Goal: Use online tool/utility: Utilize a website feature to perform a specific function

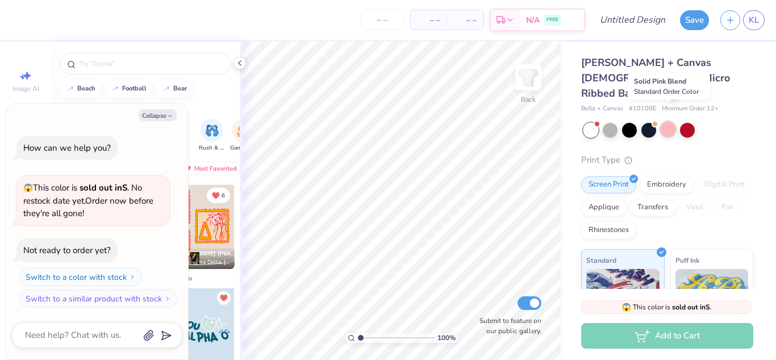
drag, startPoint x: 669, startPoint y: 115, endPoint x: 602, endPoint y: 233, distance: 135.8
click at [669, 122] on div at bounding box center [668, 129] width 15 height 15
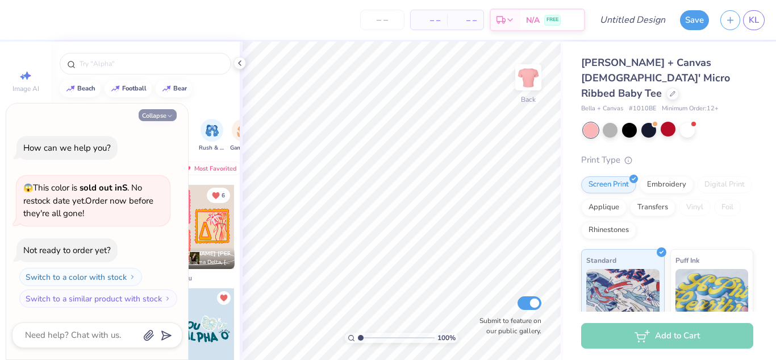
click at [160, 115] on button "Collapse" at bounding box center [158, 115] width 38 height 12
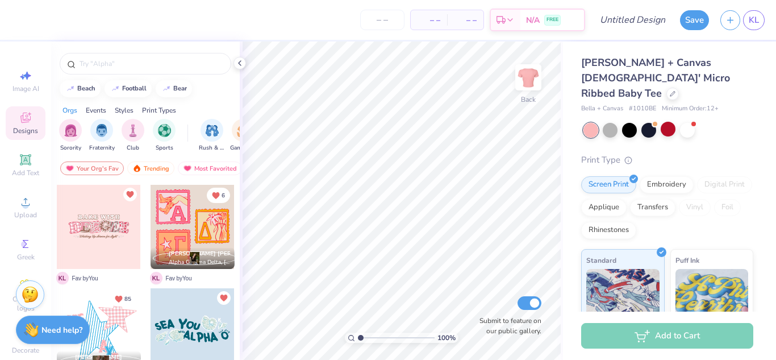
type textarea "x"
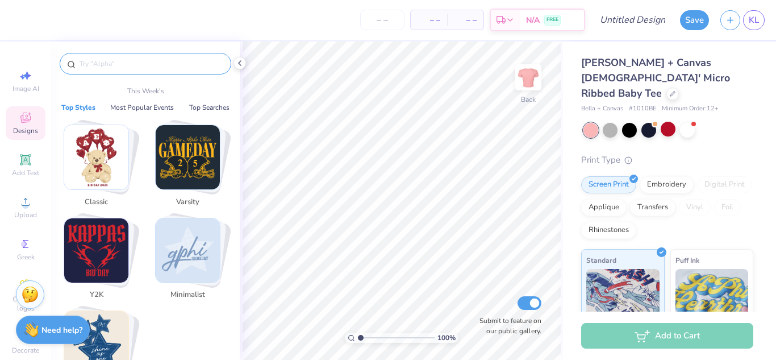
click at [124, 63] on input "text" at bounding box center [150, 63] width 145 height 11
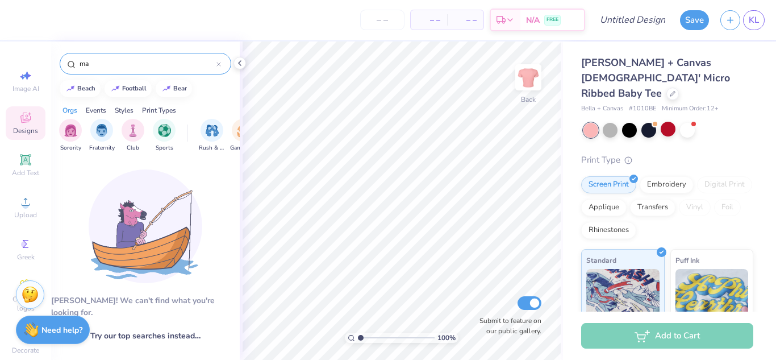
type input "m"
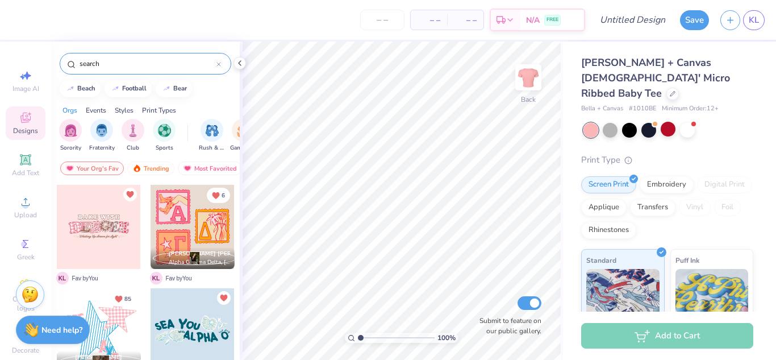
type input "search"
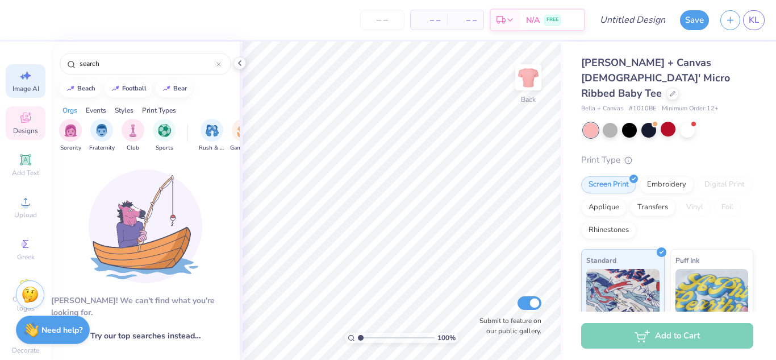
click at [23, 73] on icon at bounding box center [27, 76] width 8 height 9
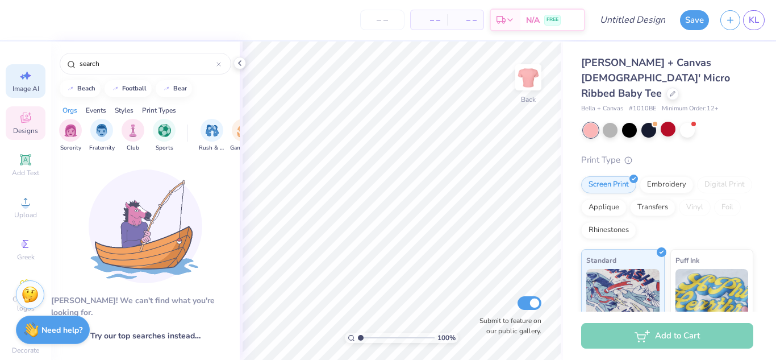
select select "4"
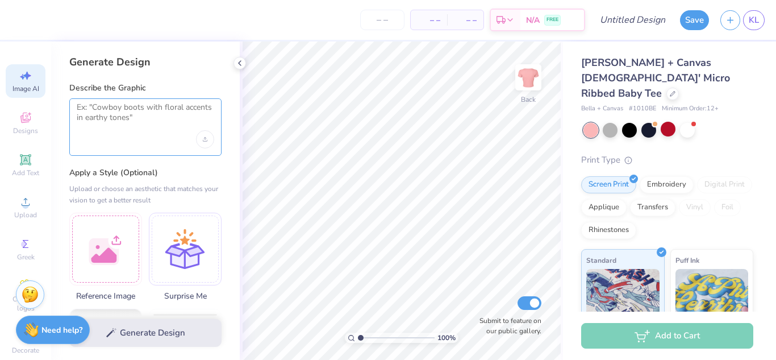
click at [137, 127] on textarea at bounding box center [145, 116] width 137 height 28
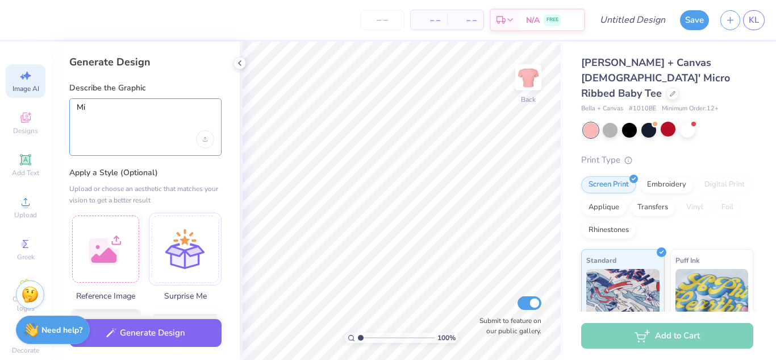
type textarea "M"
drag, startPoint x: 191, startPoint y: 106, endPoint x: 40, endPoint y: 115, distance: 150.8
click at [40, 115] on div "– – Per Item – – Total Est. Delivery N/A FREE Design Title Save KL Image AI Des…" at bounding box center [388, 180] width 776 height 360
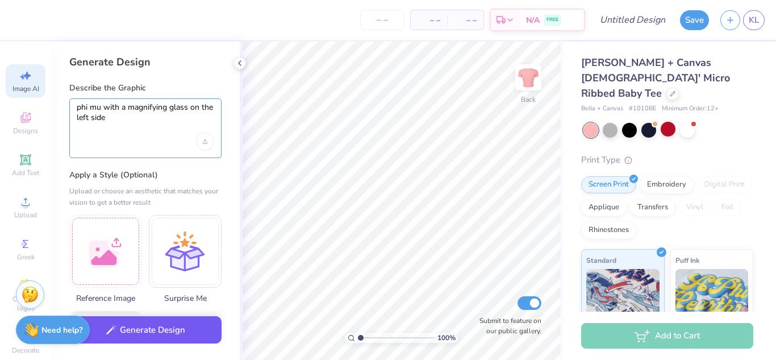
type textarea "phi mu with a magnifying glass on the left side"
click at [152, 335] on button "Generate Design" at bounding box center [145, 330] width 152 height 28
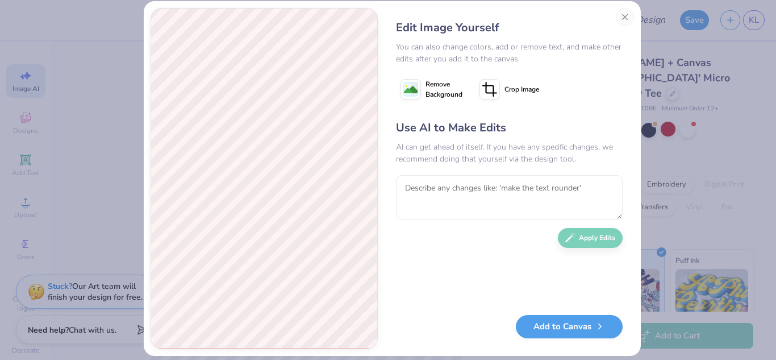
scroll to position [15, 0]
click at [529, 193] on textarea at bounding box center [509, 196] width 227 height 44
type textarea "s"
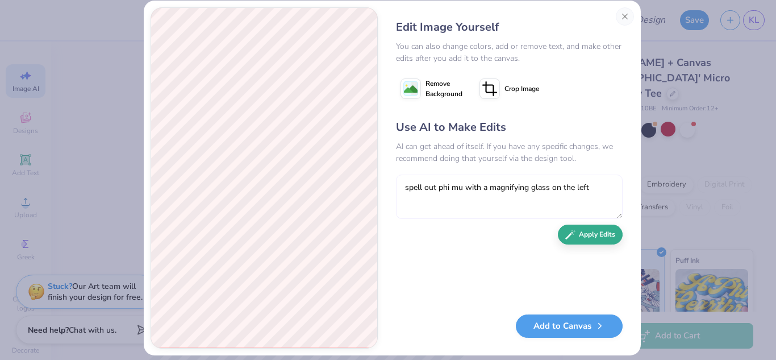
type textarea "spell out phi mu with a magnifying glass on the left"
click at [591, 242] on button "Apply Edits" at bounding box center [590, 234] width 65 height 20
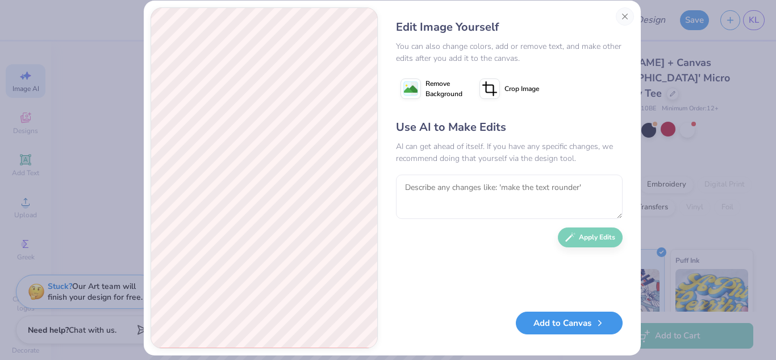
click at [577, 324] on button "Add to Canvas" at bounding box center [569, 322] width 107 height 23
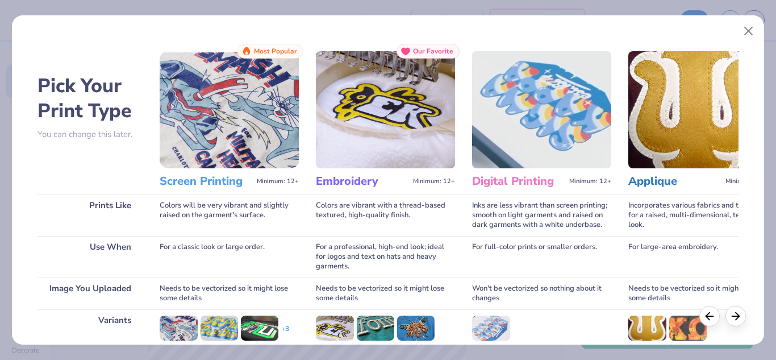
click at [235, 123] on img at bounding box center [229, 109] width 139 height 117
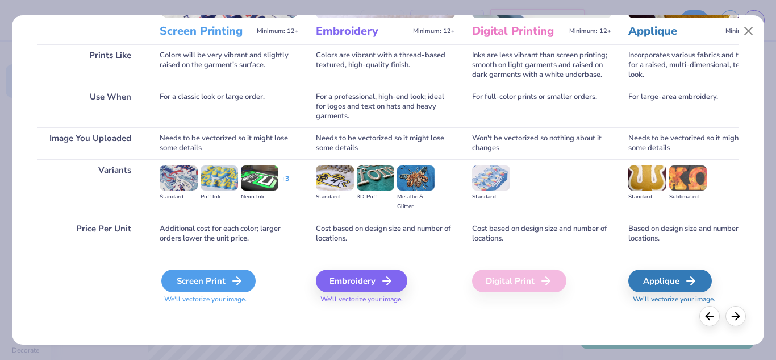
click at [226, 277] on div "Screen Print" at bounding box center [208, 280] width 94 height 23
click at [211, 281] on div "Screen Print" at bounding box center [208, 280] width 94 height 23
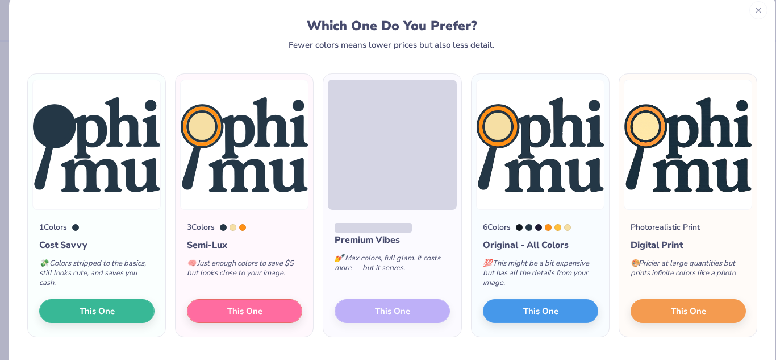
scroll to position [18, 0]
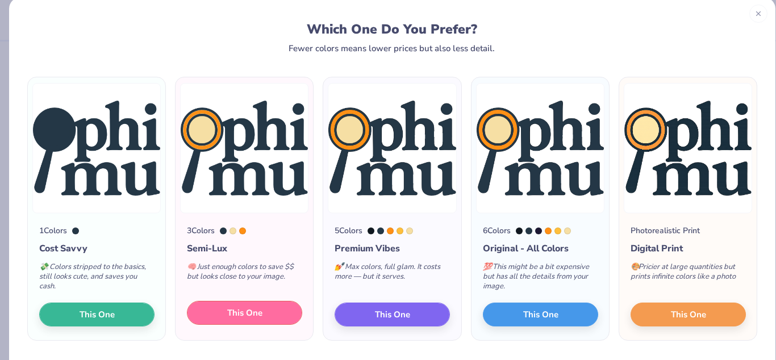
click at [264, 312] on button "This One" at bounding box center [244, 313] width 115 height 24
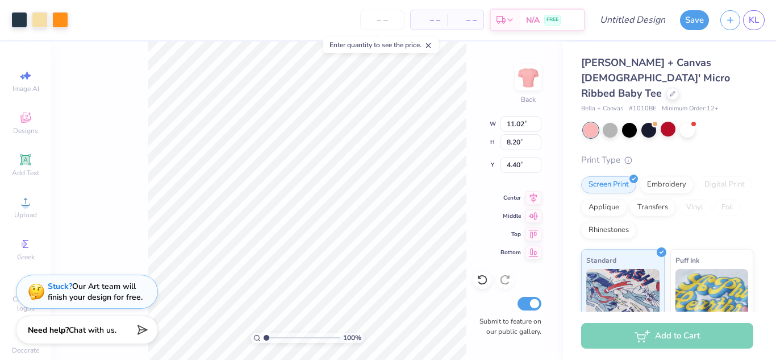
type input "4.25"
type input "3.16"
type input "2.23"
click at [19, 82] on icon at bounding box center [26, 76] width 14 height 14
select select "4"
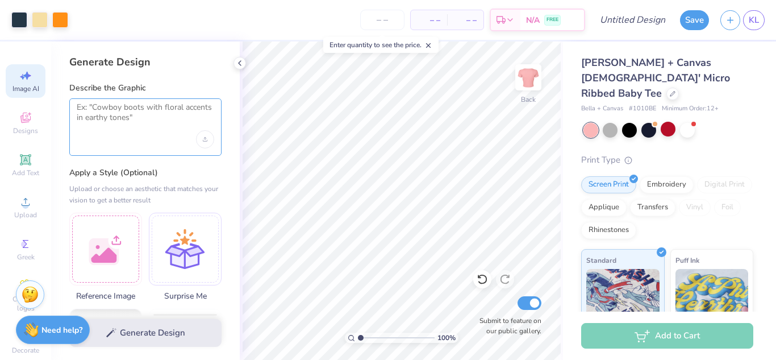
click at [172, 124] on textarea at bounding box center [145, 116] width 137 height 28
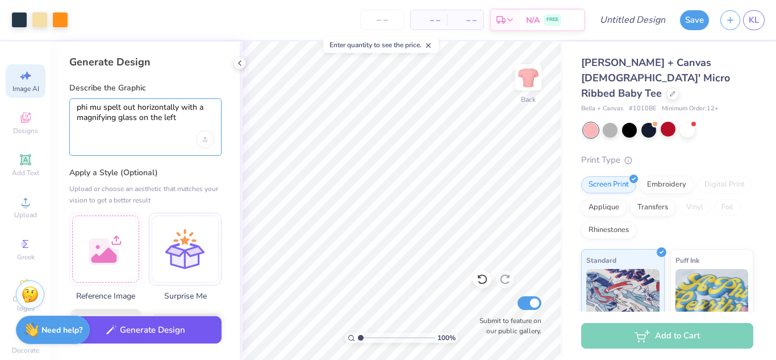
type textarea "phi mu spelt out horizontally with a magnifying glass on the left"
click at [170, 324] on button "Generate Design" at bounding box center [145, 330] width 152 height 28
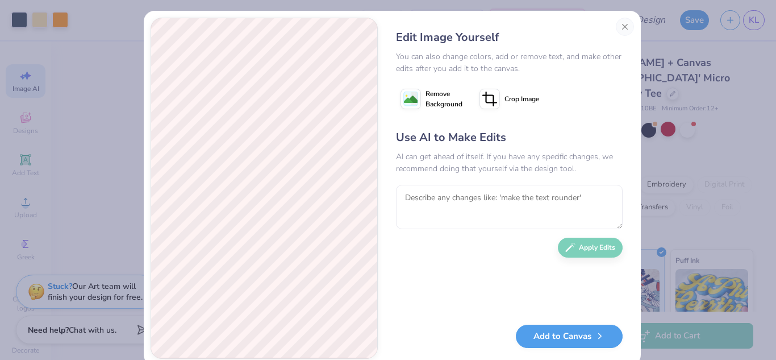
scroll to position [7, 0]
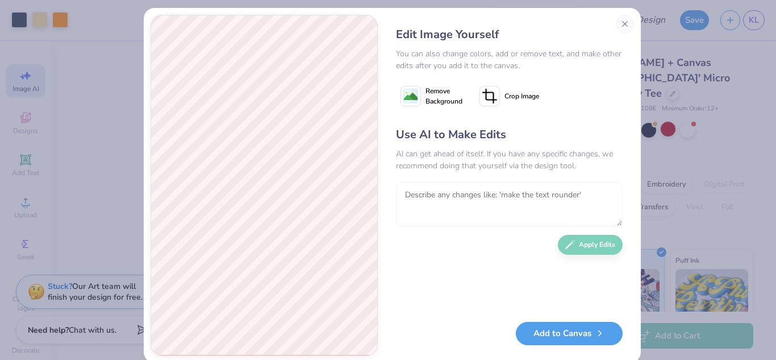
click at [478, 207] on textarea at bounding box center [509, 204] width 227 height 44
type textarea "make the text all horizontal next in 1 line"
click at [585, 254] on div "Use AI to Make Edits AI can get ahead of itself. If you have any specific chang…" at bounding box center [509, 218] width 227 height 184
click at [577, 240] on button "Apply Edits" at bounding box center [590, 242] width 65 height 20
